Goal: Navigation & Orientation: Understand site structure

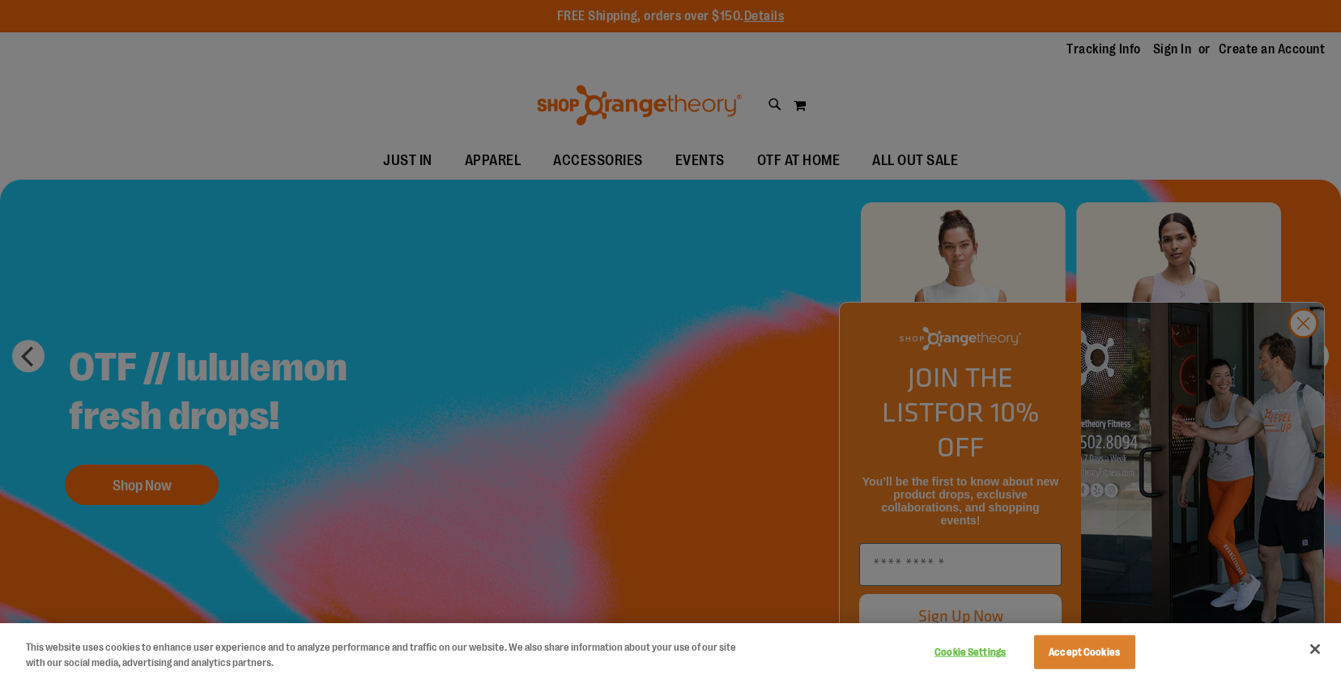
click at [1315, 350] on div at bounding box center [670, 339] width 1341 height 679
click at [1302, 355] on div at bounding box center [670, 339] width 1341 height 679
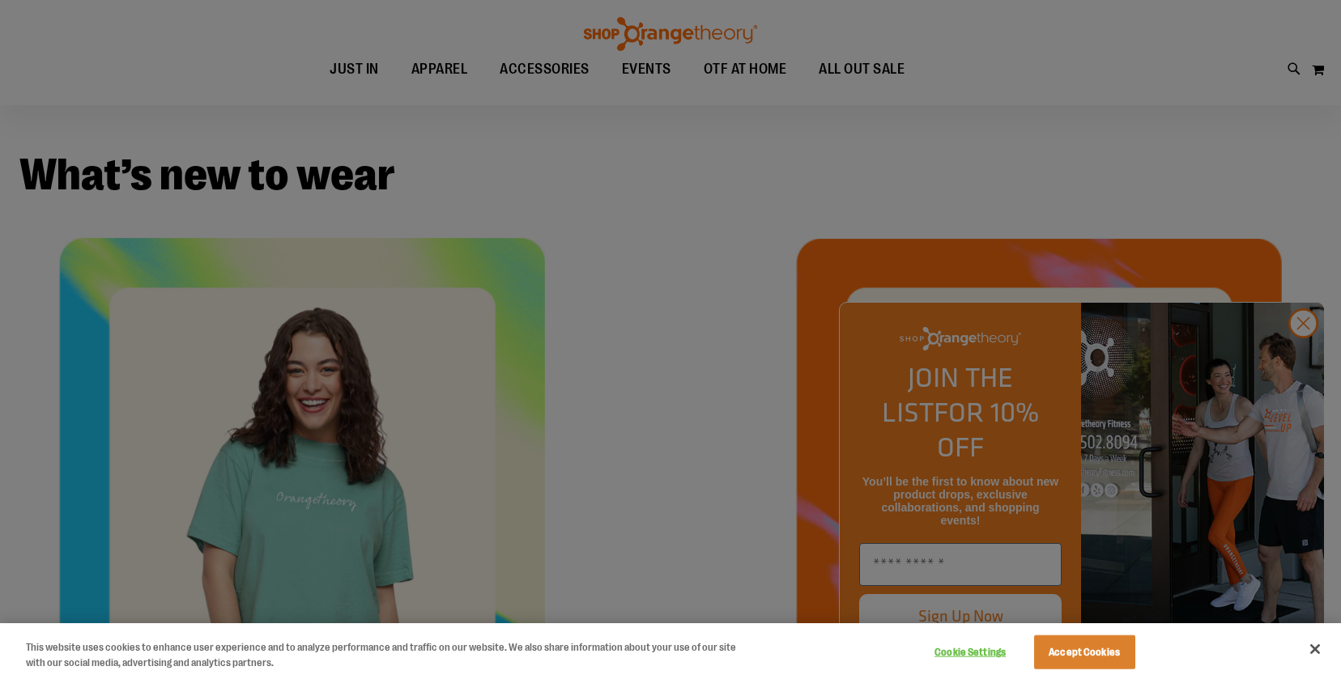
scroll to position [593, 0]
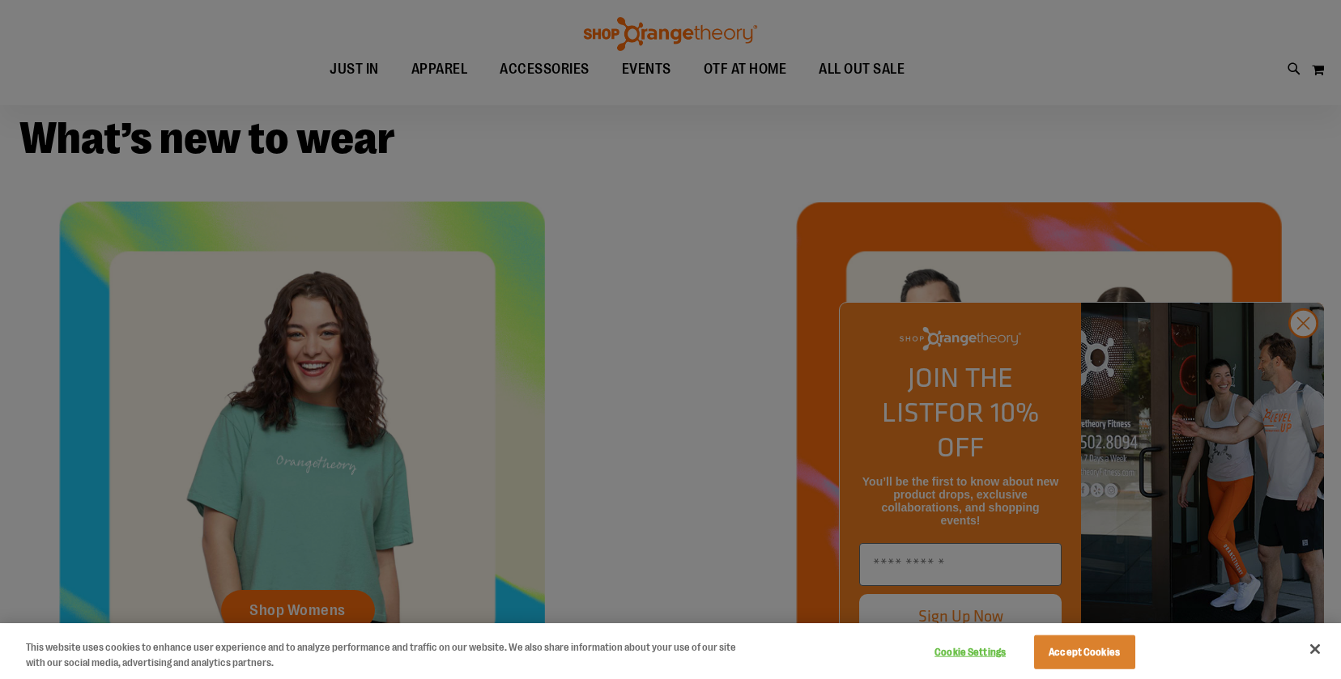
click at [1304, 359] on div at bounding box center [670, 339] width 1341 height 679
click at [960, 649] on button "Cookie Settings" at bounding box center [970, 652] width 101 height 32
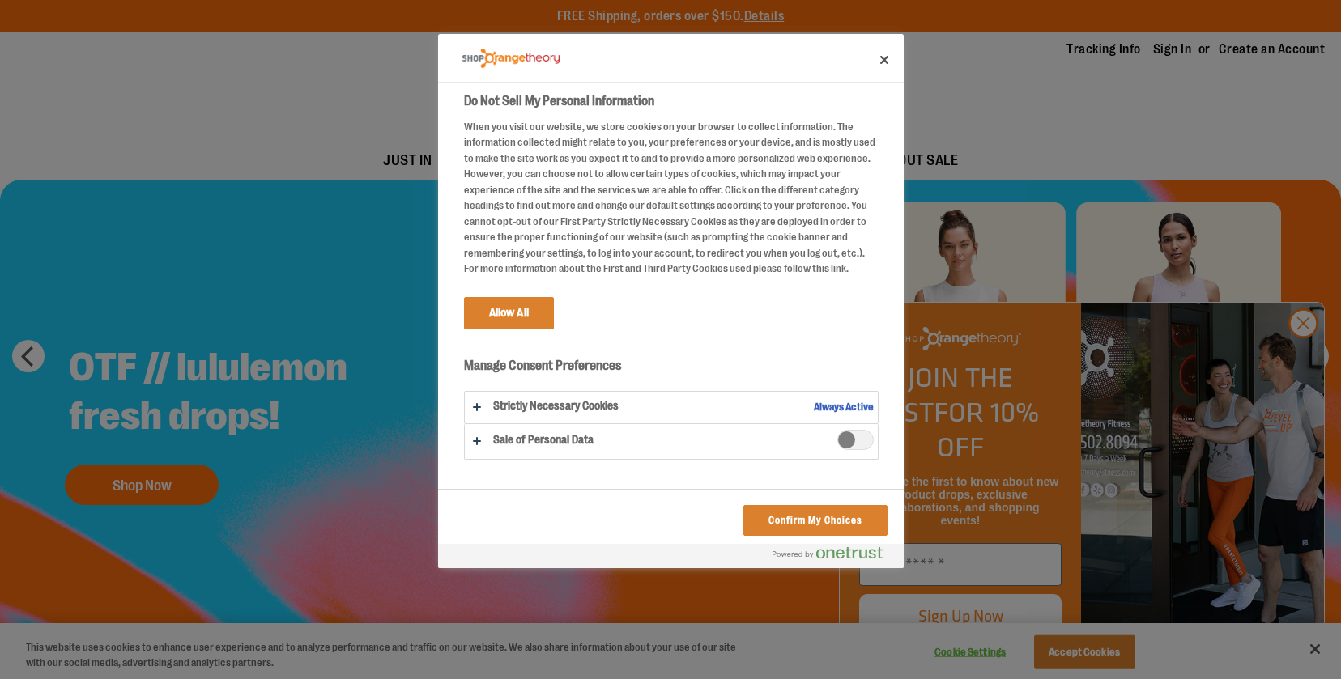
click at [857, 450] on span "Sale of Personal Data" at bounding box center [855, 440] width 36 height 20
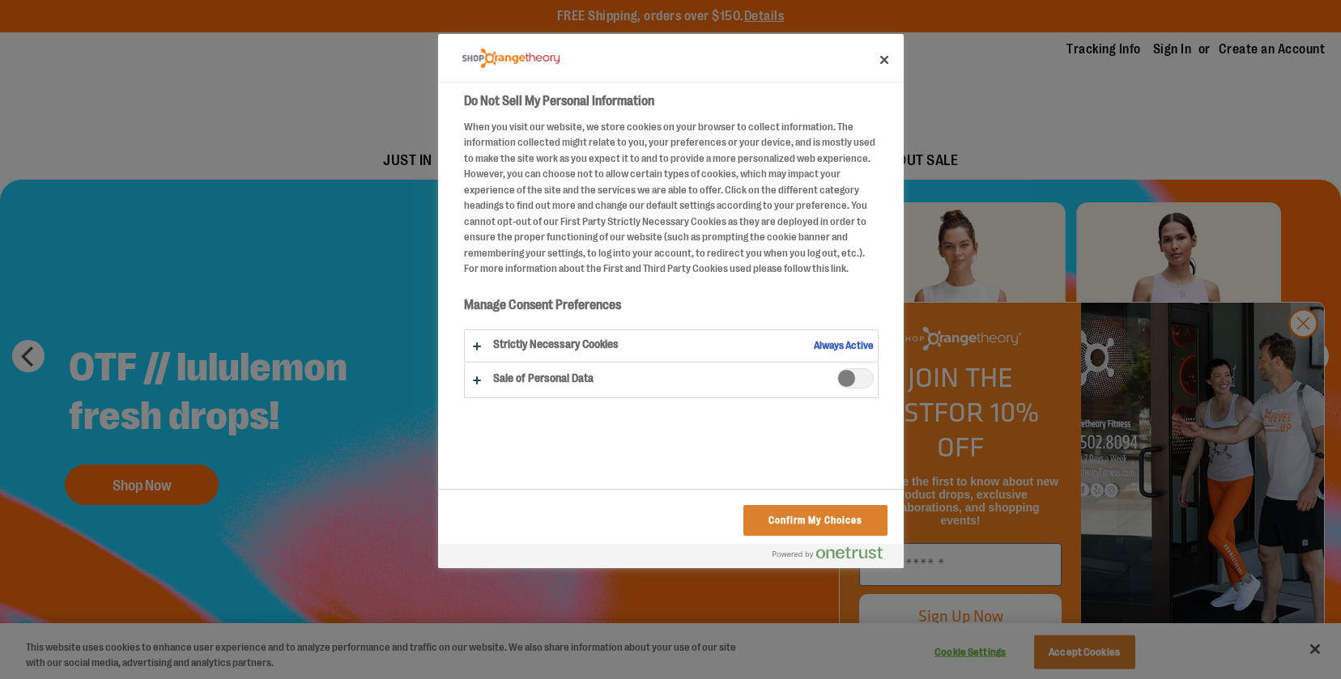
click at [840, 389] on span "Sale of Personal Data" at bounding box center [855, 378] width 36 height 20
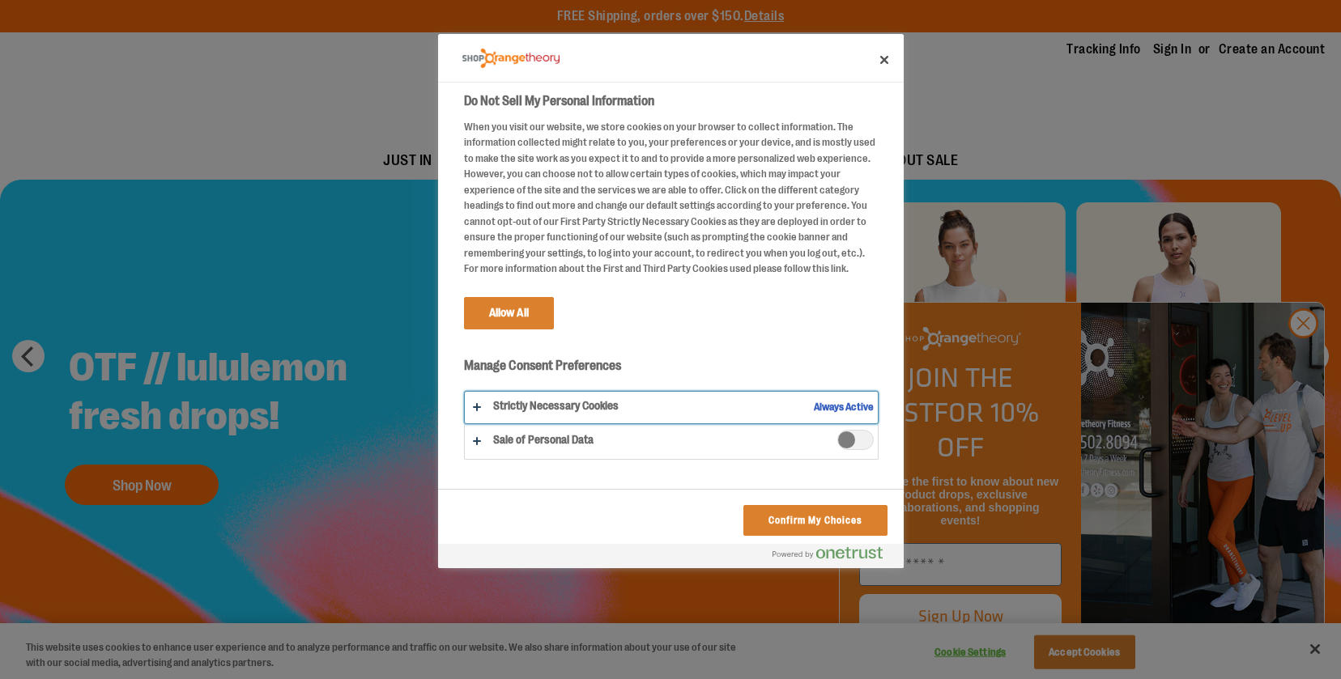
click at [476, 418] on button "Do Not Sell My Personal Information" at bounding box center [671, 408] width 413 height 32
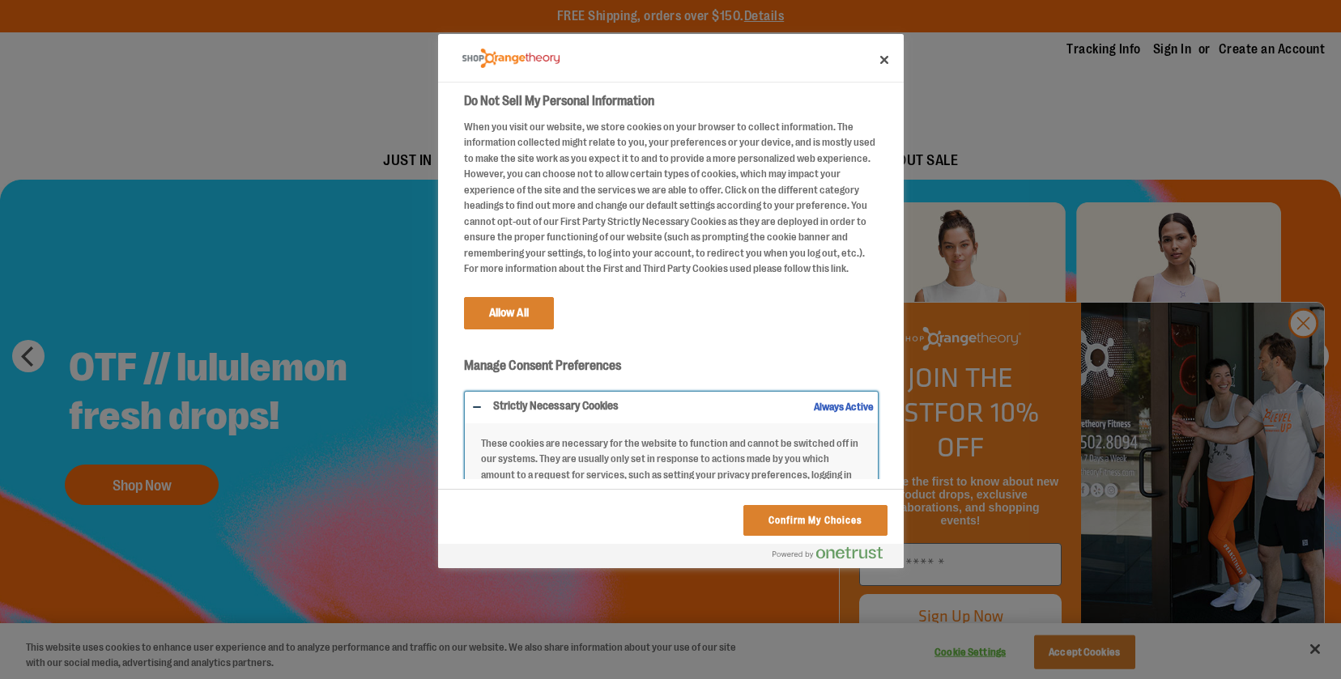
scroll to position [139, 0]
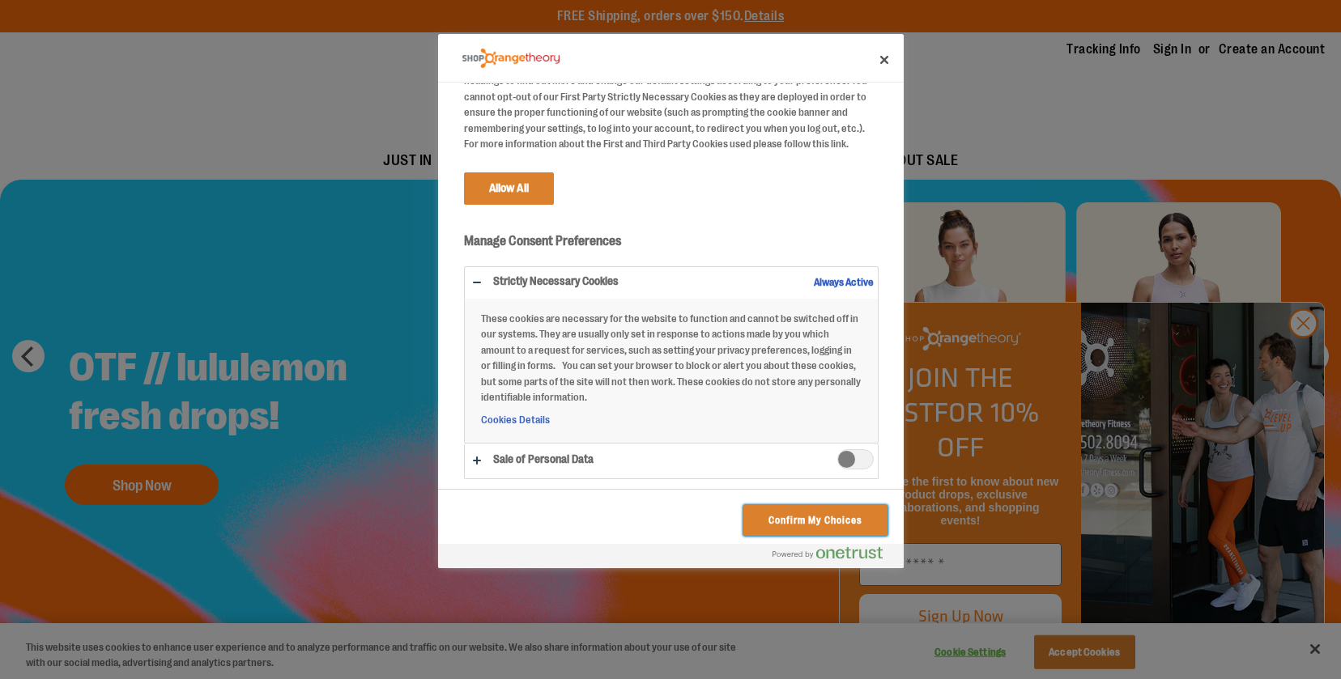
click at [776, 530] on button "Confirm My Choices" at bounding box center [814, 520] width 143 height 31
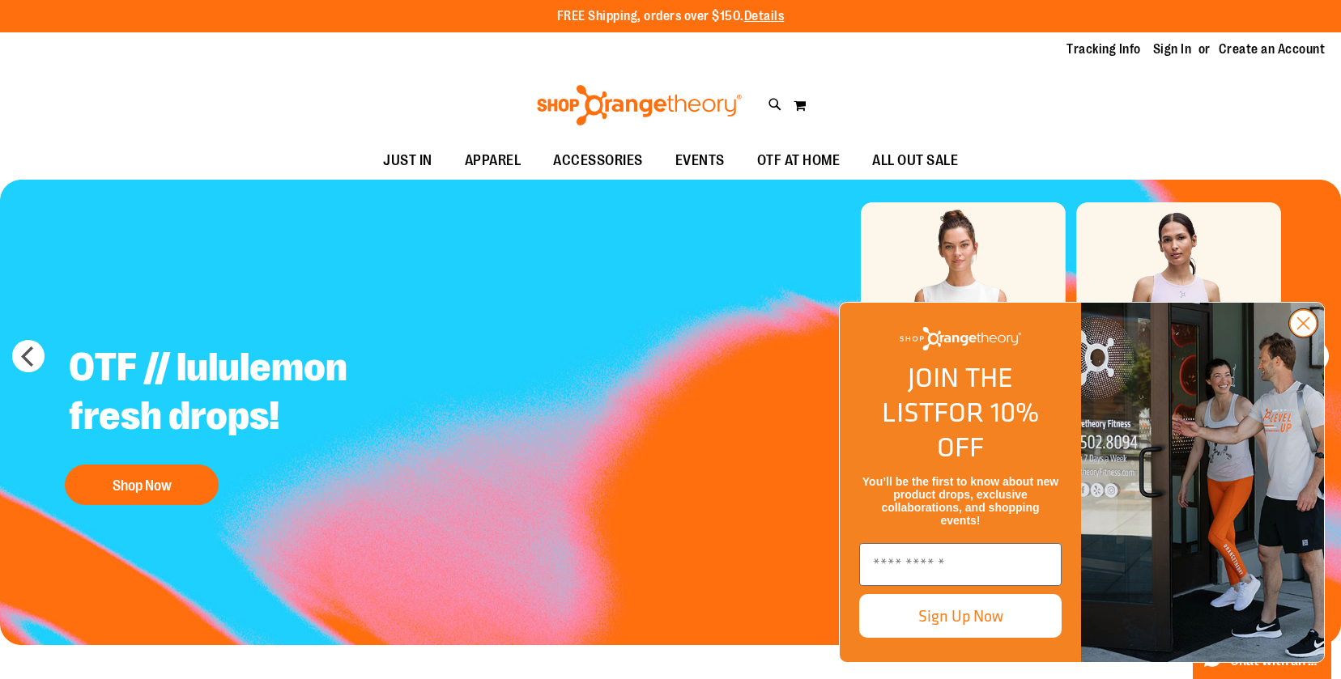
click at [1304, 337] on circle "Close dialog" at bounding box center [1303, 323] width 27 height 27
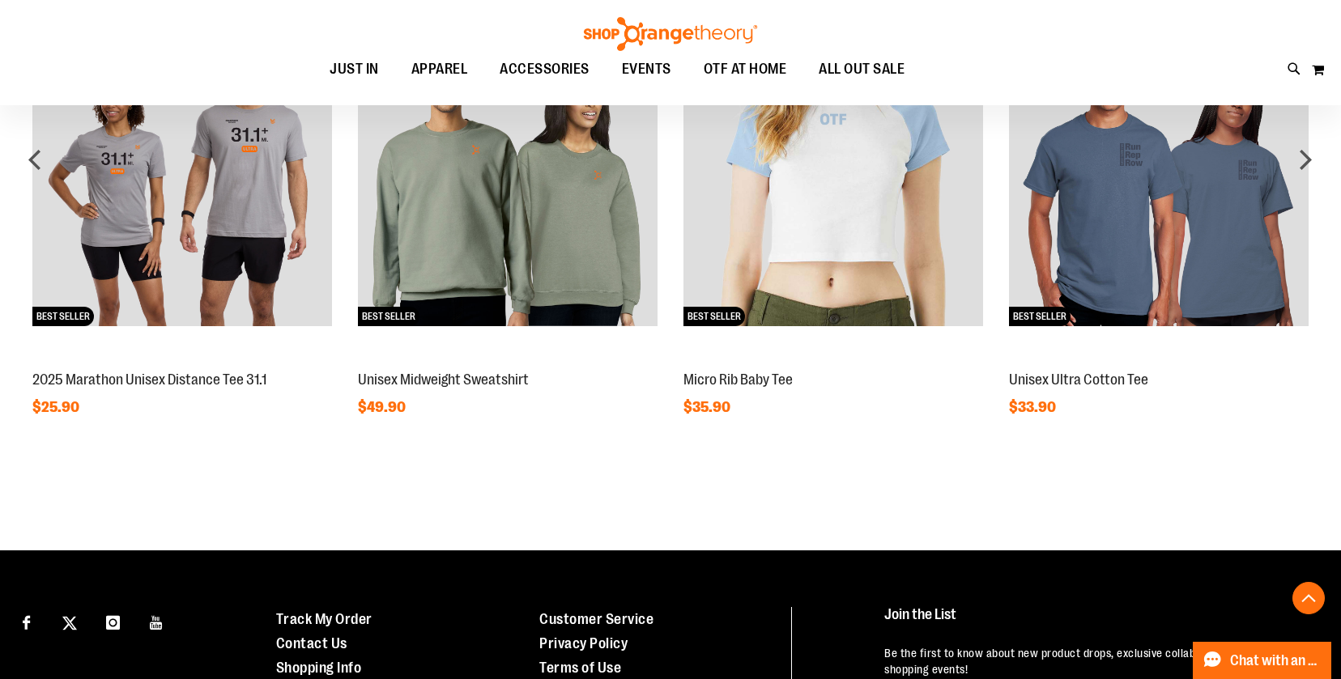
scroll to position [1345, 0]
